Goal: Task Accomplishment & Management: Use online tool/utility

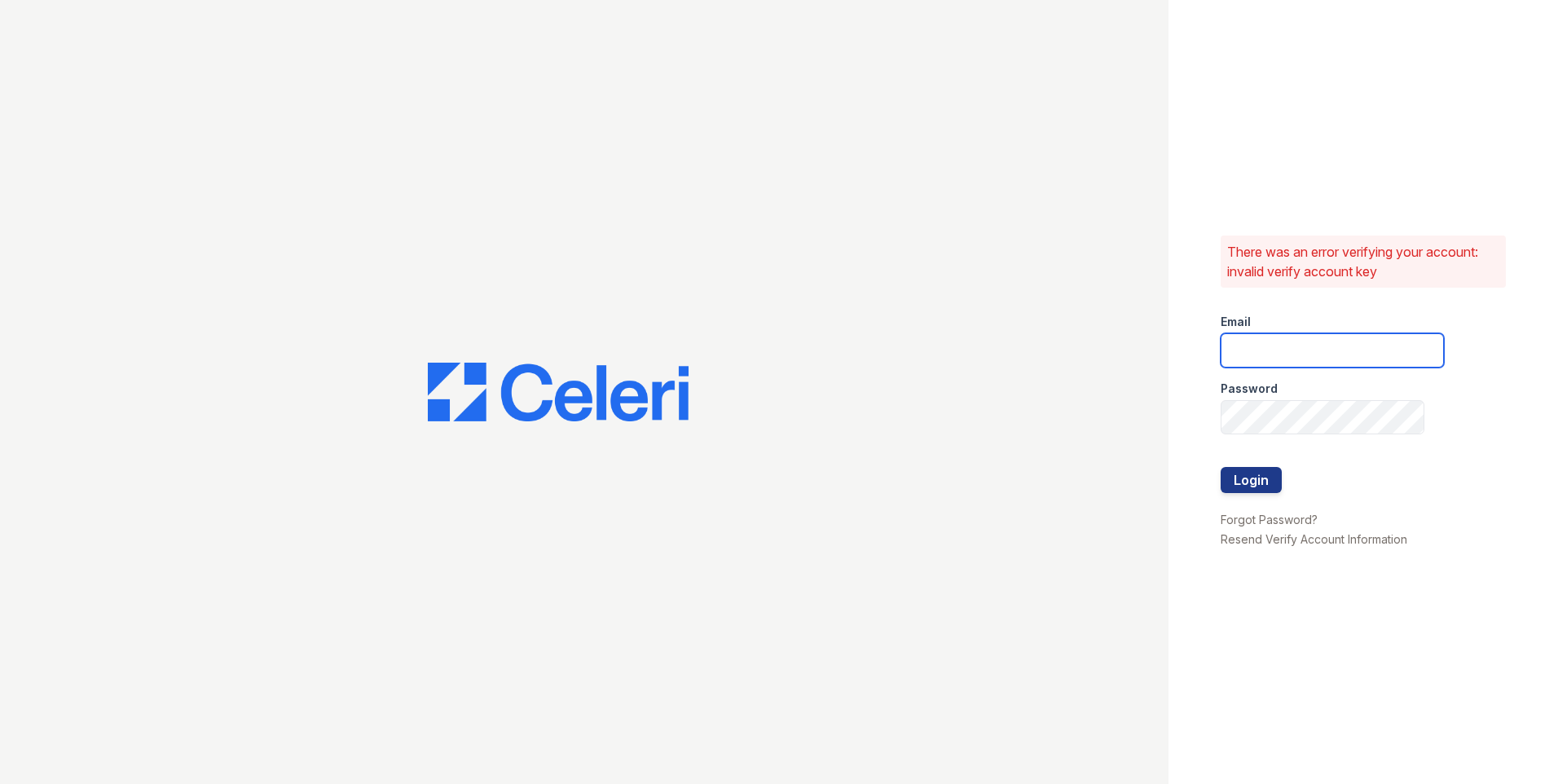
click at [1248, 343] on input "email" at bounding box center [1332, 350] width 223 height 34
type input "[EMAIL_ADDRESS][DOMAIN_NAME]"
click at [1267, 490] on button "Login" at bounding box center [1251, 480] width 61 height 26
click at [1265, 341] on input "email" at bounding box center [1332, 350] width 223 height 34
type input "[EMAIL_ADDRESS][DOMAIN_NAME]"
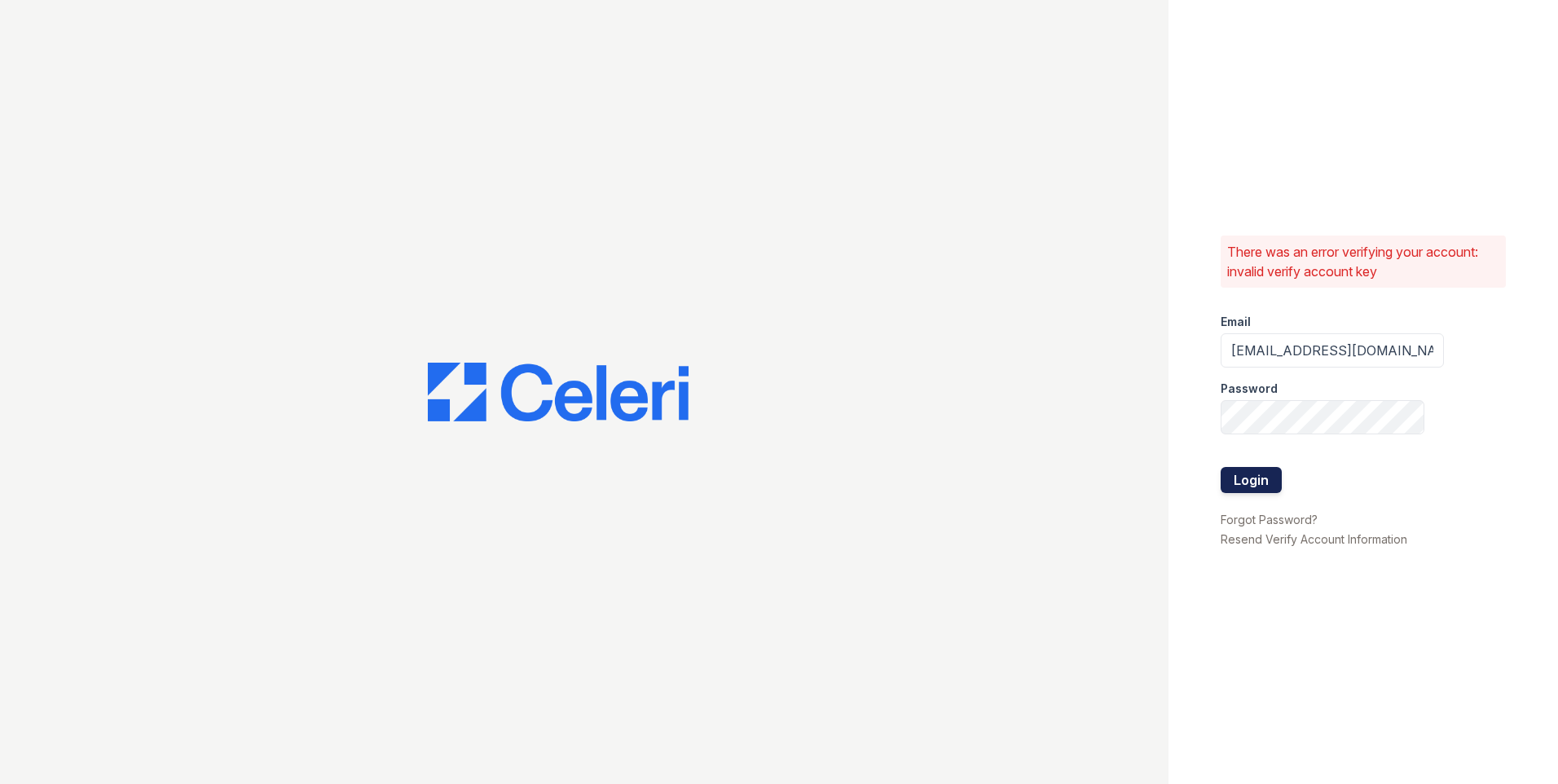
click at [1259, 484] on button "Login" at bounding box center [1251, 480] width 61 height 26
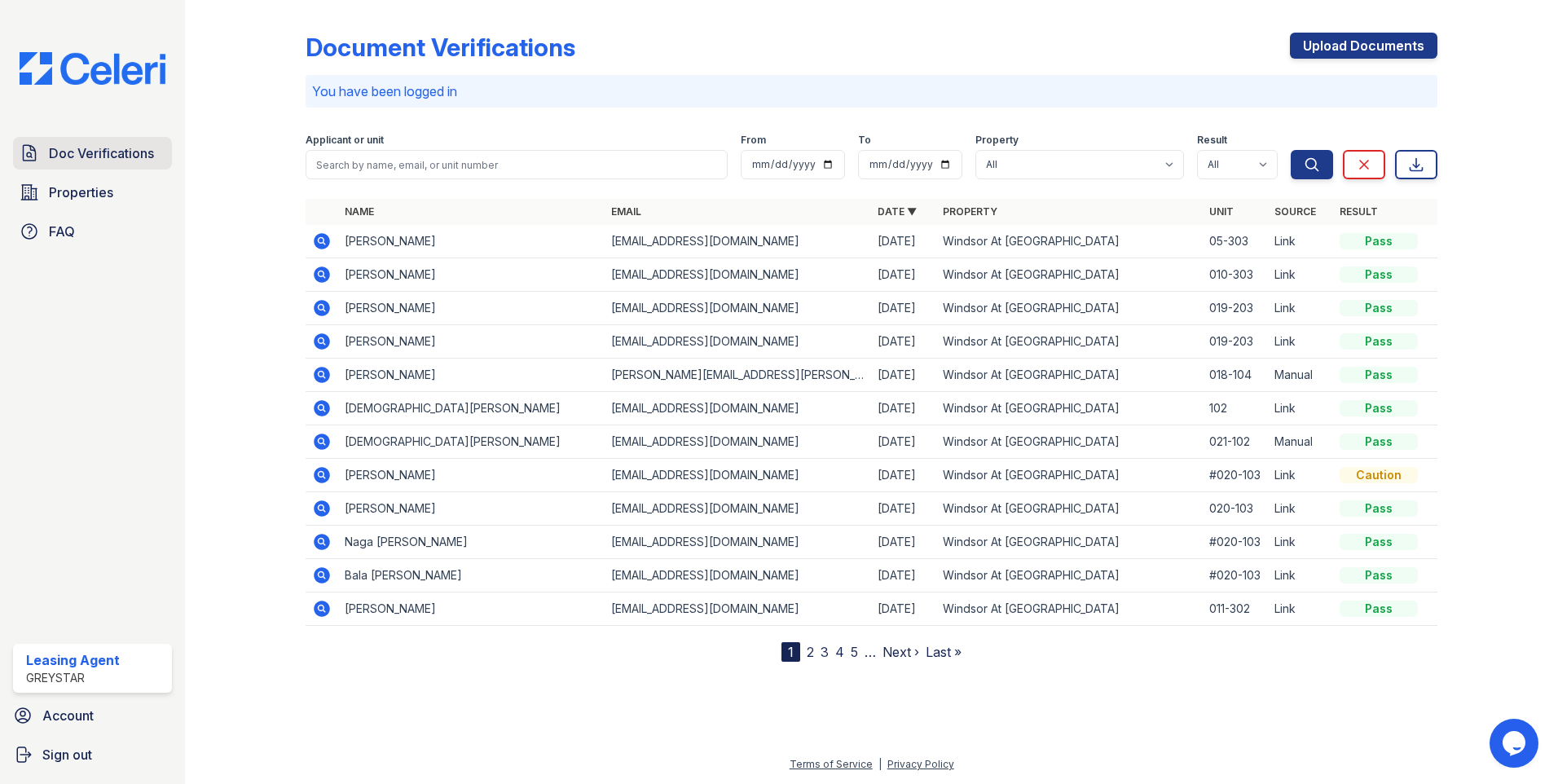
click at [99, 152] on span "Doc Verifications" at bounding box center [101, 153] width 105 height 19
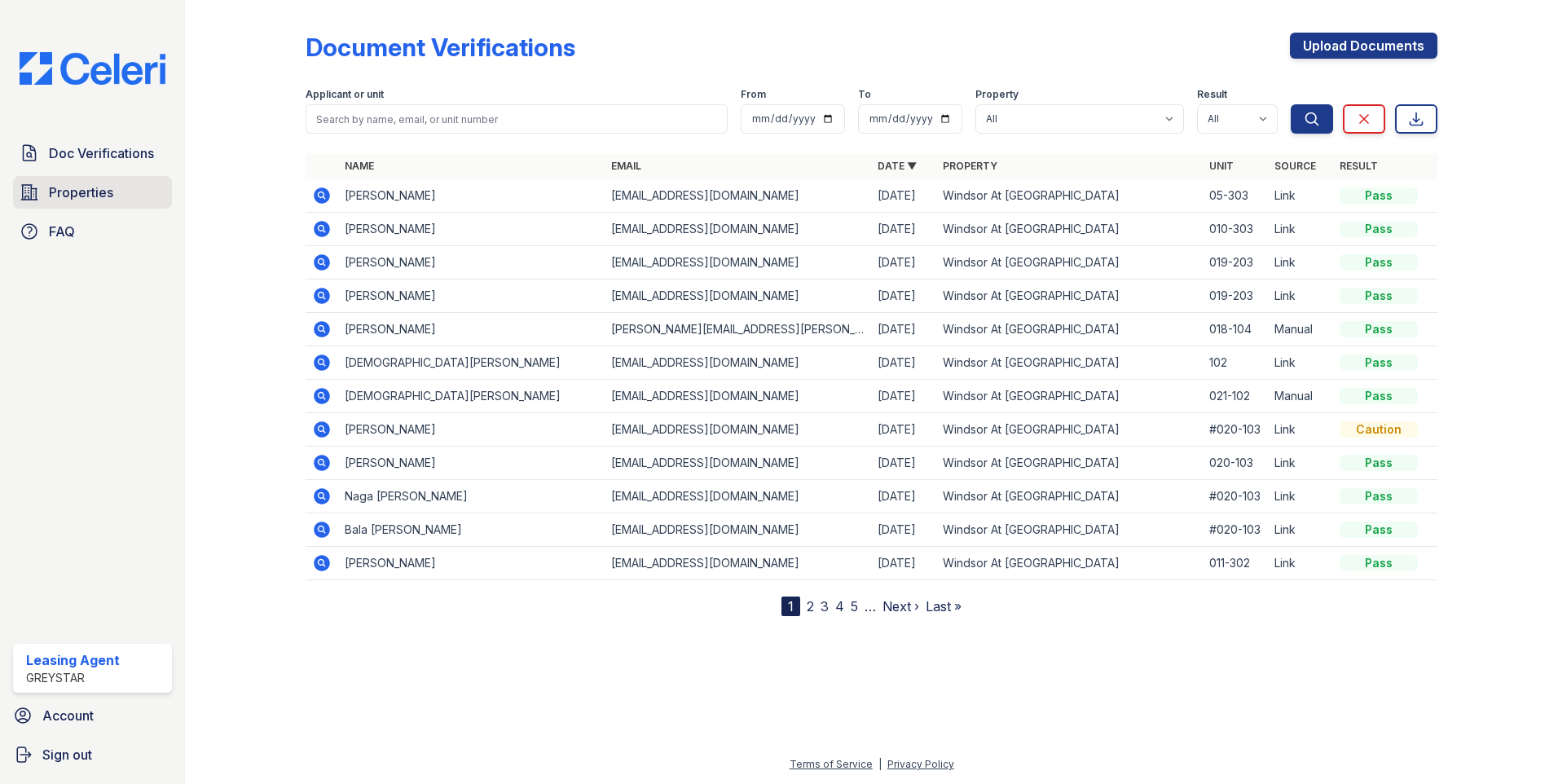
click at [97, 193] on span "Properties" at bounding box center [81, 192] width 64 height 19
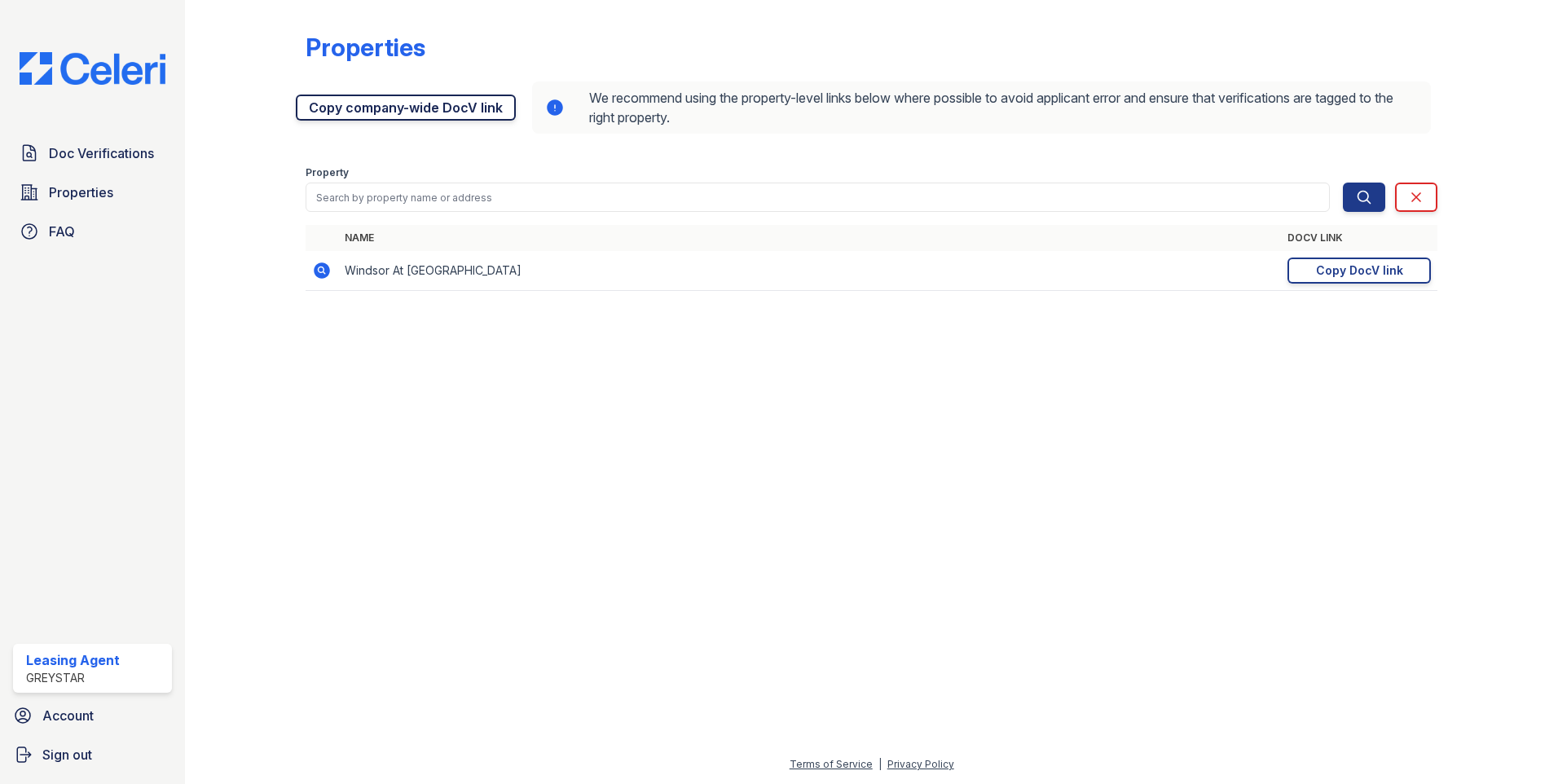
click at [443, 109] on link "Copy company-wide DocV link" at bounding box center [405, 107] width 220 height 26
